Goal: Find specific page/section: Find specific page/section

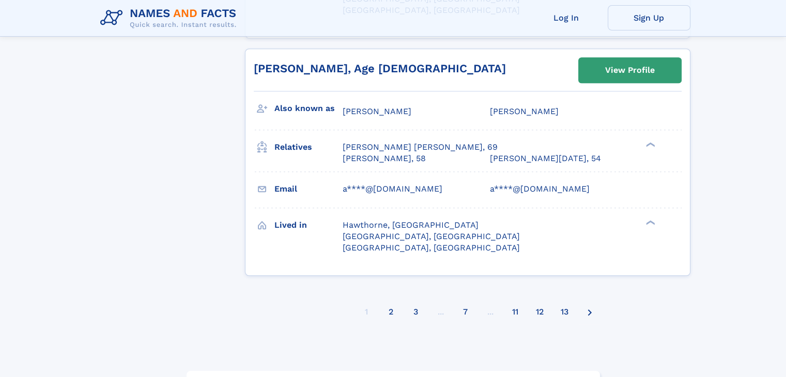
scroll to position [4809, 0]
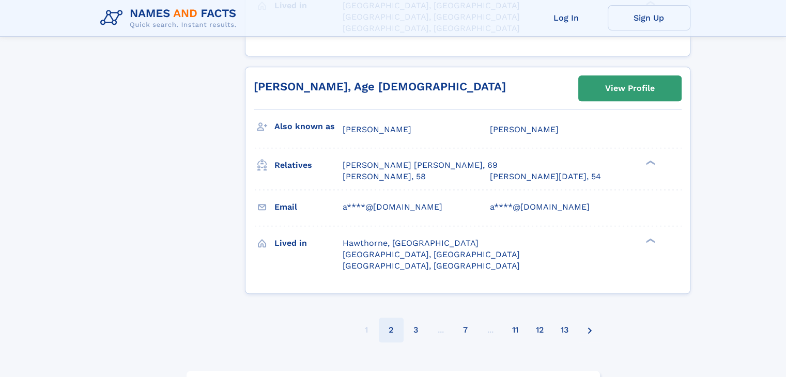
click at [385, 318] on li "2" at bounding box center [391, 330] width 25 height 25
click at [391, 317] on div "2" at bounding box center [391, 330] width 5 height 27
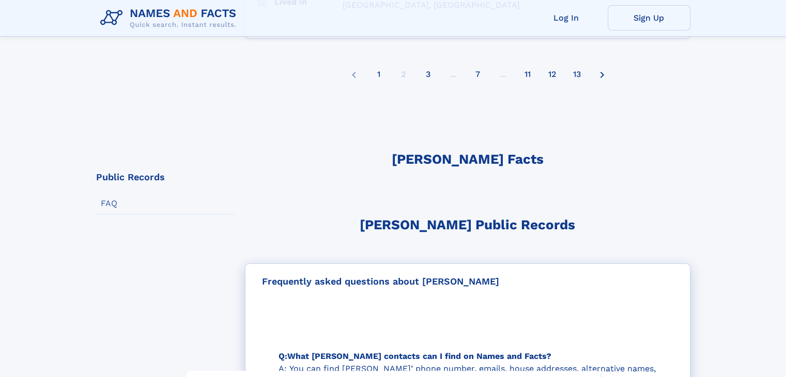
scroll to position [3908, 0]
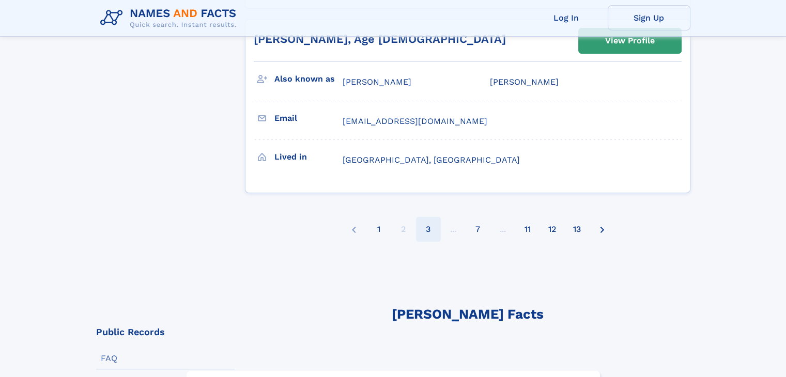
click at [435, 217] on li "3" at bounding box center [428, 229] width 25 height 25
click at [432, 217] on li "3" at bounding box center [428, 229] width 25 height 25
click at [426, 216] on div "3" at bounding box center [428, 229] width 5 height 27
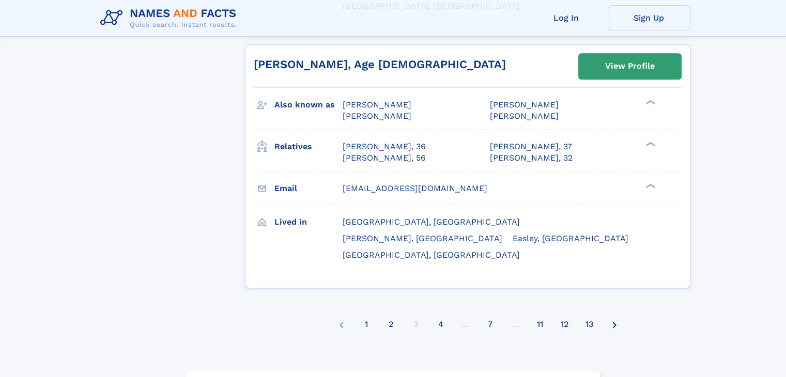
scroll to position [5119, 0]
